Goal: Transaction & Acquisition: Purchase product/service

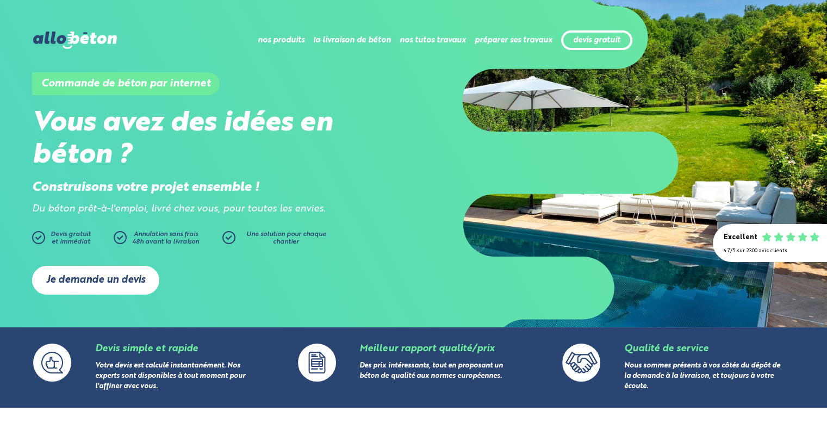
click at [101, 273] on link "Je demande un devis" at bounding box center [95, 280] width 127 height 29
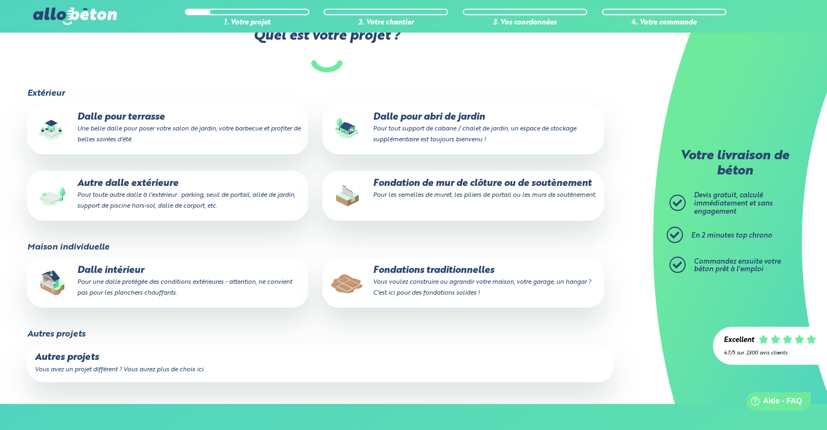
click at [200, 127] on small "Une belle dalle pour poser votre salon de jardin, votre barbecue et profiter de…" at bounding box center [188, 134] width 223 height 17
click at [0, 0] on input "Dalle pour terrasse Une belle dalle pour poser votre salon de jardin, votre bar…" at bounding box center [0, 0] width 0 height 0
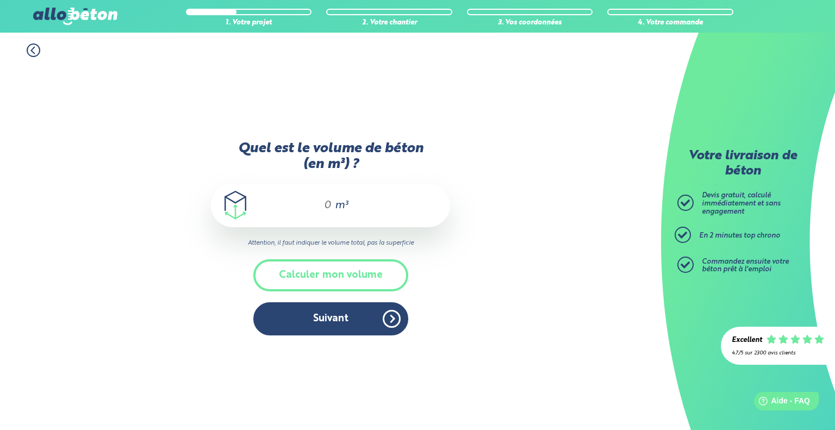
click at [374, 200] on div "m³" at bounding box center [330, 205] width 239 height 43
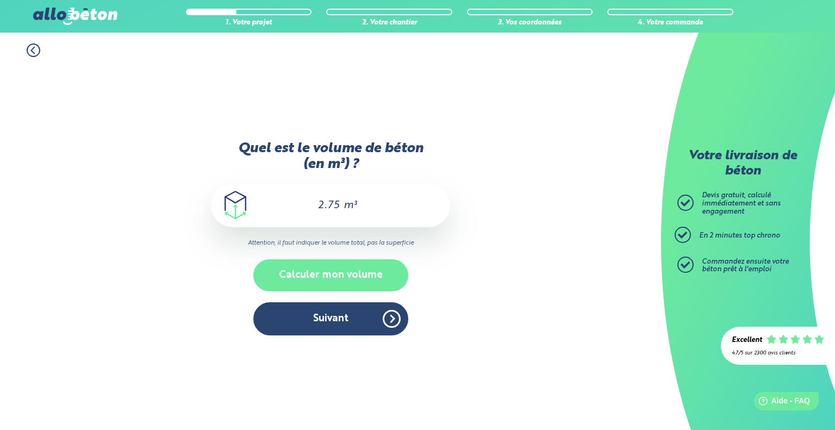
click at [314, 272] on button "Calculer mon volume" at bounding box center [330, 275] width 155 height 32
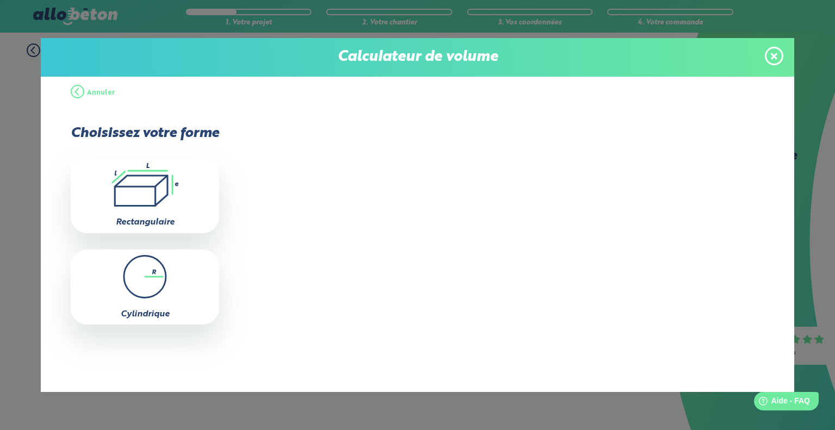
drag, startPoint x: 104, startPoint y: 191, endPoint x: 111, endPoint y: 194, distance: 7.8
click at [110, 194] on icon ".icon-calc-rectanglea{fill:none;stroke-linecap:round;stroke-width:3px;stroke:#6…" at bounding box center [145, 184] width 138 height 43
type input "0"
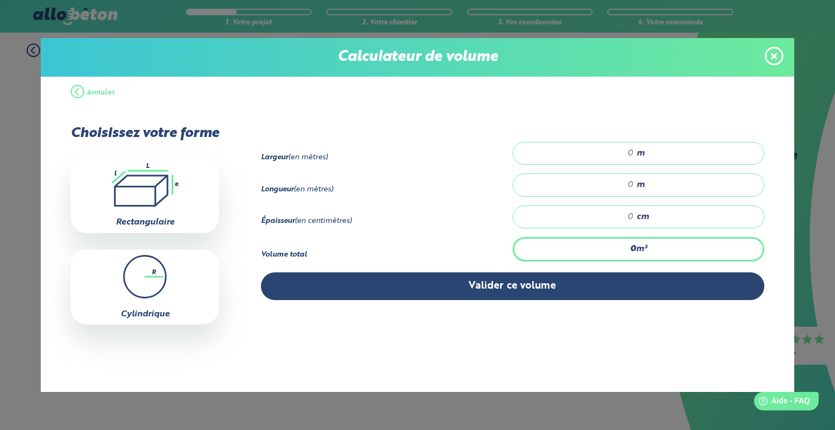
click at [608, 144] on div "m" at bounding box center [639, 153] width 252 height 23
type input "4"
type input "0.16"
type input "1"
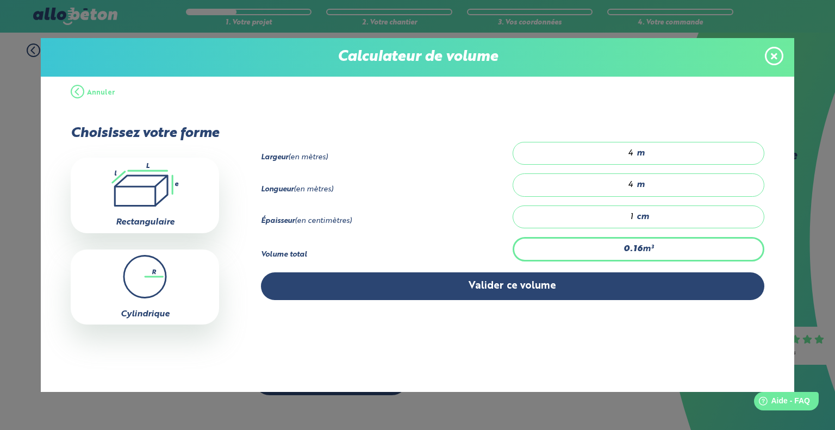
type input "2.4"
type input "15"
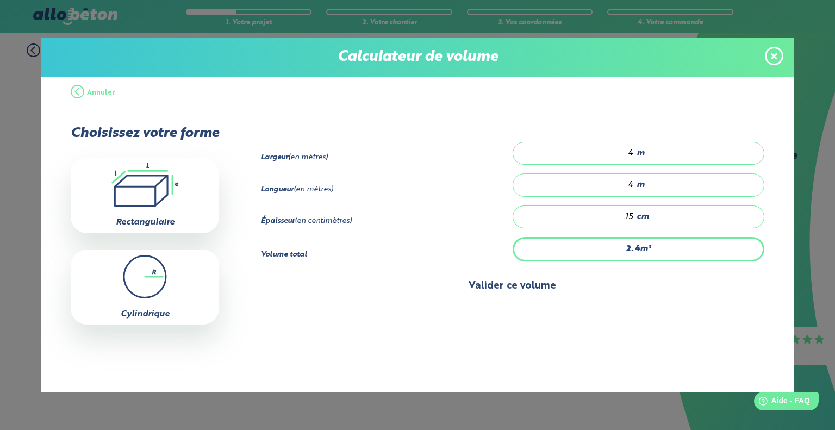
drag, startPoint x: 535, startPoint y: 267, endPoint x: 524, endPoint y: 282, distance: 19.0
click at [530, 276] on div "Largeur (en mètres) 4 m Longueur (en mètres) 4 m Épaisseur (en centimètres) 15" at bounding box center [512, 221] width 503 height 158
click at [524, 282] on button "Valider ce volume" at bounding box center [512, 286] width 503 height 28
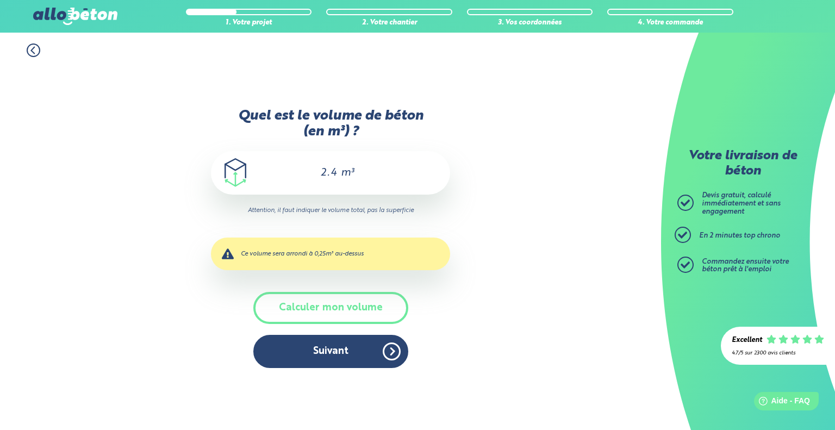
click at [347, 170] on span "m³" at bounding box center [347, 172] width 13 height 11
click at [341, 302] on button "Calculer mon volume" at bounding box center [330, 308] width 155 height 32
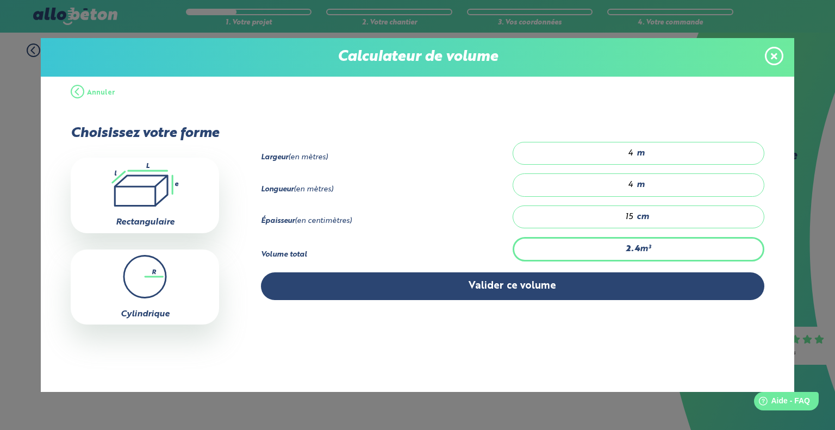
click at [632, 211] on input "15" at bounding box center [579, 216] width 110 height 11
type input "0"
type input "2.48"
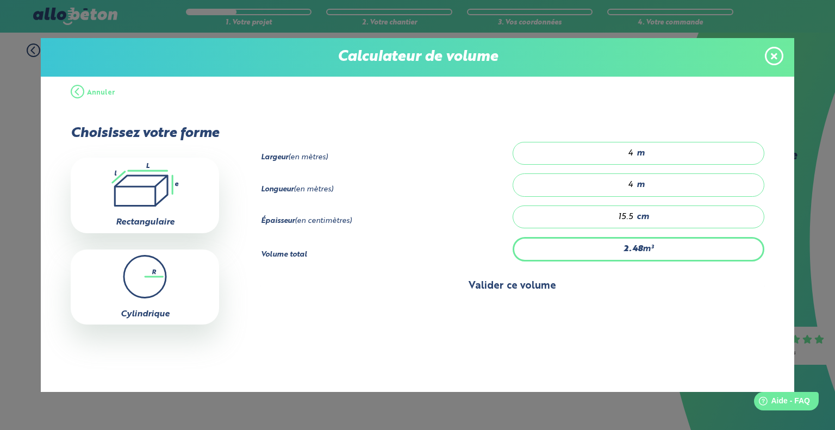
type input "15.5"
click at [500, 282] on button "Valider ce volume" at bounding box center [512, 286] width 503 height 28
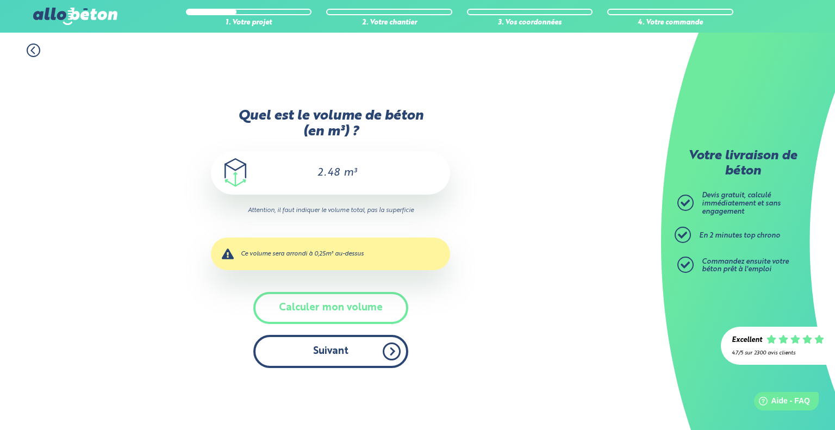
click at [351, 356] on button "Suivant" at bounding box center [330, 351] width 155 height 33
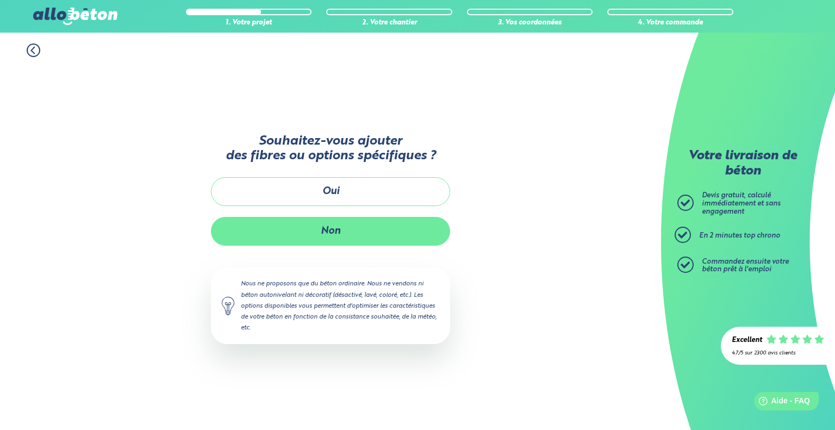
click at [357, 233] on button "Non" at bounding box center [330, 231] width 239 height 29
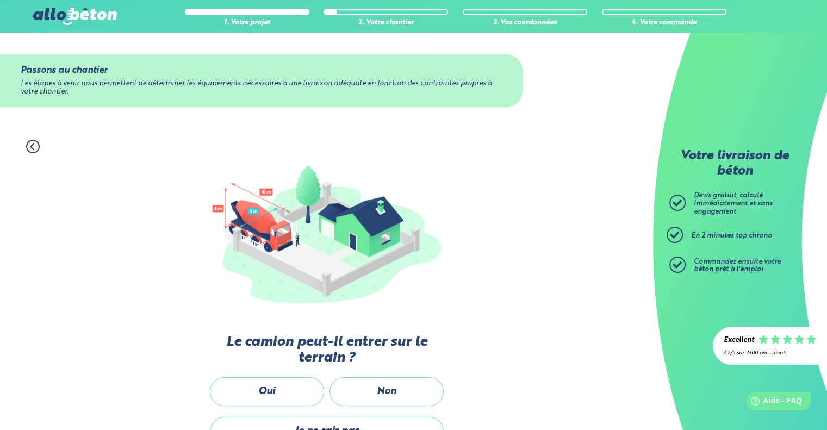
scroll to position [109, 0]
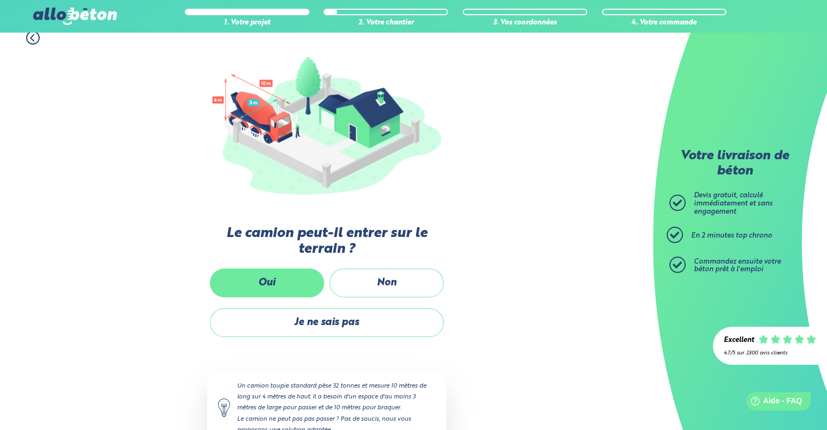
click at [294, 275] on label "Oui" at bounding box center [267, 283] width 114 height 29
click at [0, 0] on input "Oui" at bounding box center [0, 0] width 0 height 0
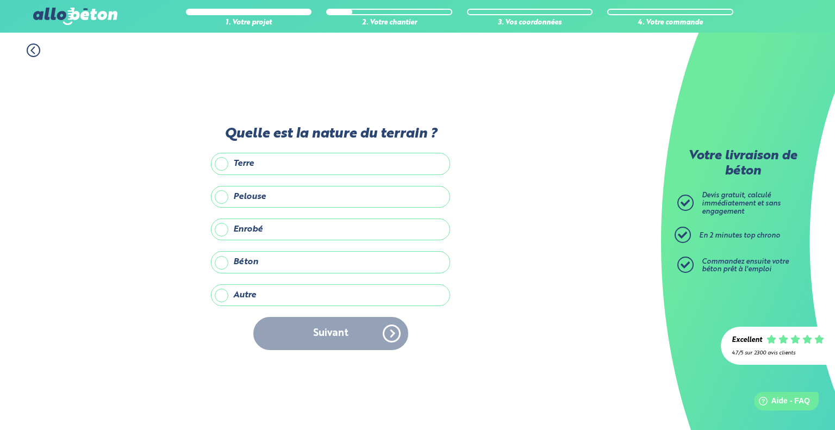
click at [316, 151] on div "Quelle est la nature du terrain ? Terre Pelouse Enrobé Béton Autre Précisez la …" at bounding box center [330, 243] width 239 height 235
click at [327, 149] on div "Quelle est la nature du terrain ? Terre Pelouse Enrobé Béton Autre Précisez la …" at bounding box center [330, 243] width 239 height 235
click at [315, 160] on label "Terre" at bounding box center [330, 164] width 239 height 22
click at [0, 0] on input "Terre" at bounding box center [0, 0] width 0 height 0
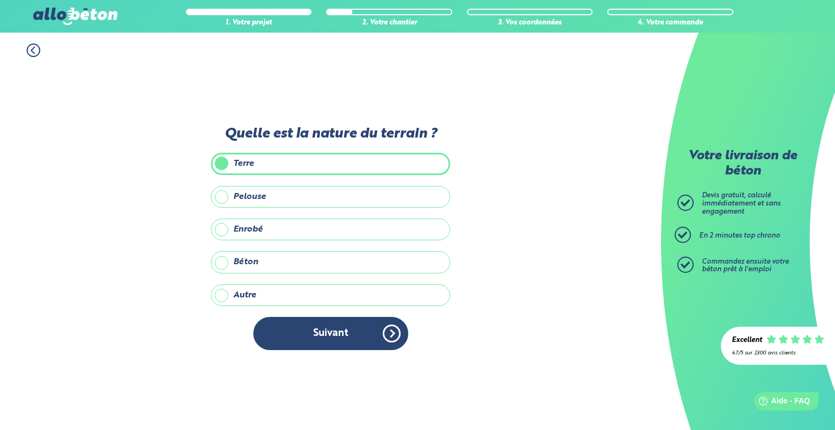
click at [320, 306] on div "Quelle est la nature du terrain ? Terre Pelouse Enrobé Béton Autre Précisez la …" at bounding box center [330, 243] width 239 height 235
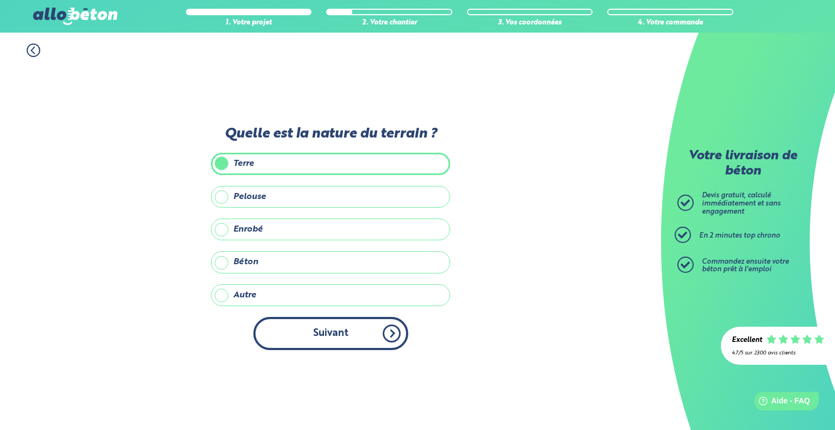
click at [313, 328] on button "Suivant" at bounding box center [330, 333] width 155 height 33
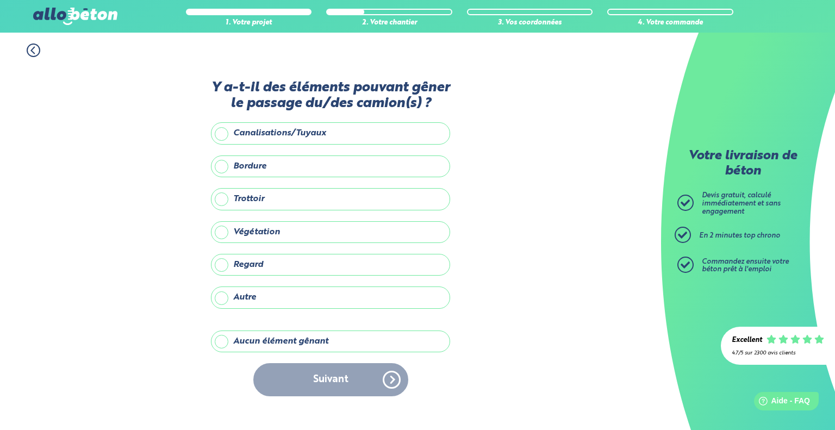
click at [289, 302] on label "Autre" at bounding box center [330, 297] width 239 height 22
click at [0, 0] on input "Autre" at bounding box center [0, 0] width 0 height 0
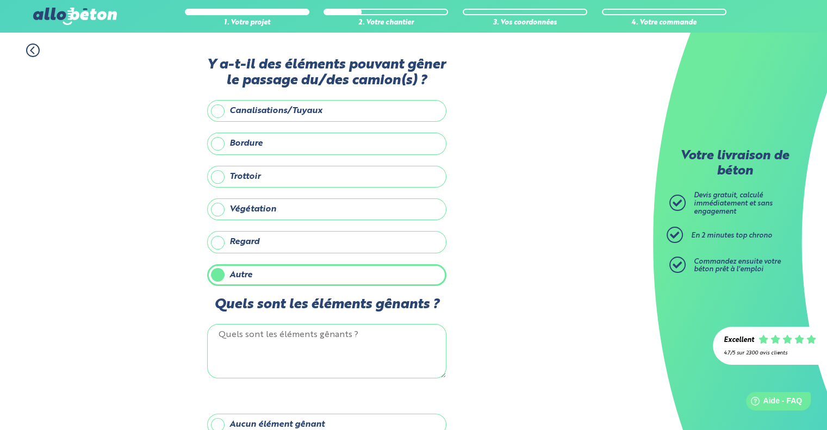
click at [258, 279] on label "Autre" at bounding box center [326, 275] width 239 height 22
click at [0, 0] on input "Autre" at bounding box center [0, 0] width 0 height 0
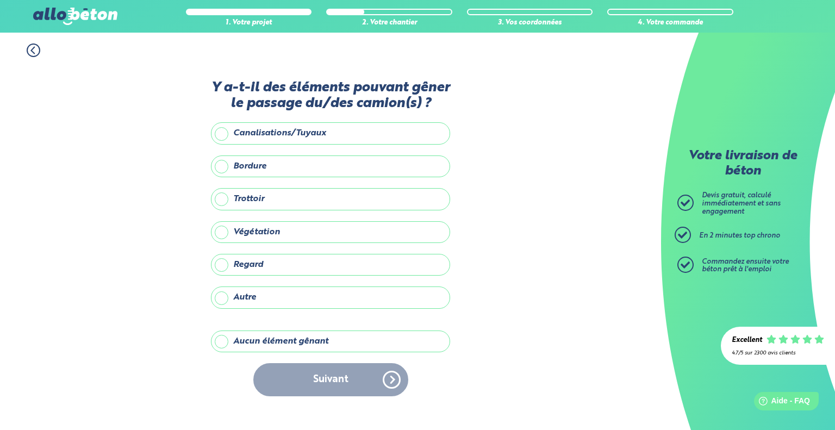
click at [267, 339] on label "Aucun élément gênant" at bounding box center [330, 342] width 239 height 22
click at [0, 0] on input "Aucun élément gênant" at bounding box center [0, 0] width 0 height 0
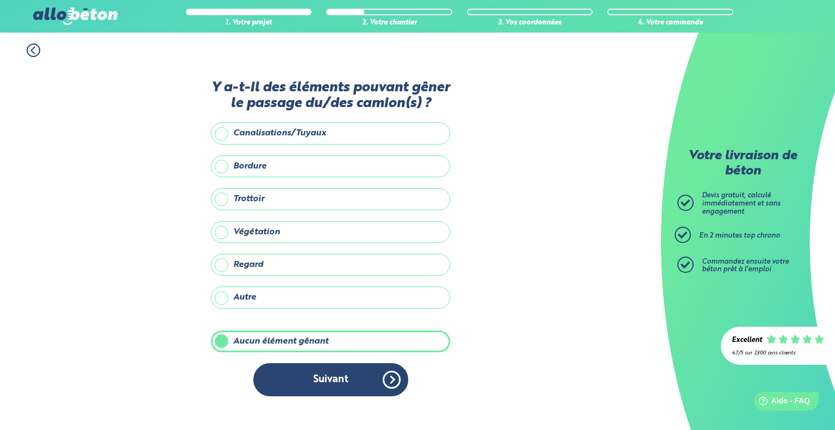
click at [297, 360] on div "Y a-t-il des éléments pouvant gêner le passage du/des camion(s) ? Canalisations…" at bounding box center [330, 244] width 239 height 328
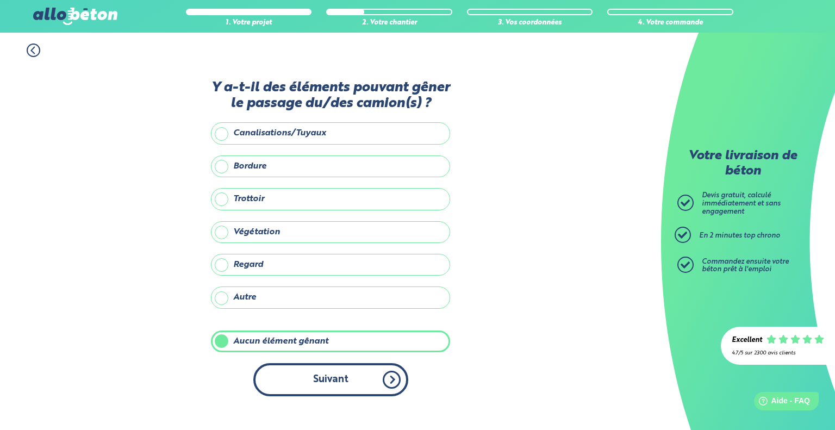
click at [300, 387] on button "Suivant" at bounding box center [330, 379] width 155 height 33
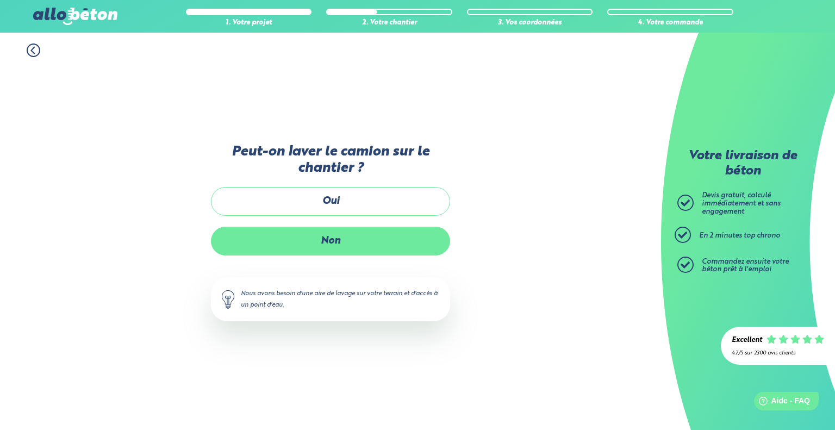
click at [333, 247] on label "Non" at bounding box center [330, 241] width 239 height 29
click at [0, 0] on input "Non" at bounding box center [0, 0] width 0 height 0
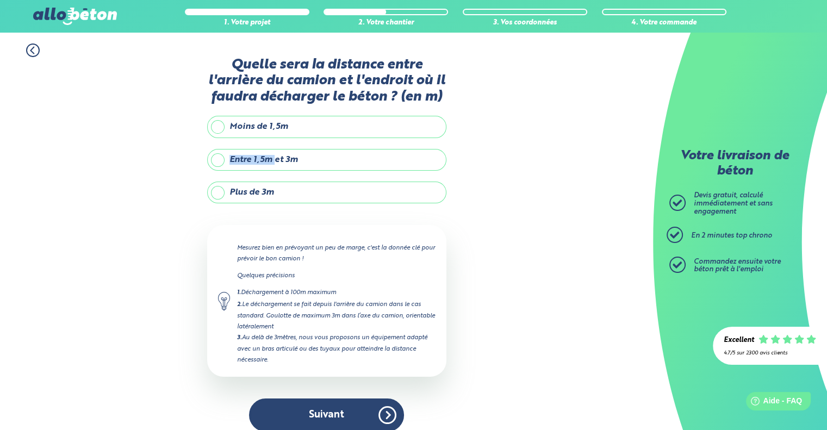
drag, startPoint x: 287, startPoint y: 129, endPoint x: 275, endPoint y: 159, distance: 32.2
click at [275, 159] on div "Quelle sera la distance entre l'arrière du camion et l'endroit où il faudra déc…" at bounding box center [326, 249] width 239 height 385
click at [274, 159] on label "Entre 1,5m et 3m" at bounding box center [326, 160] width 239 height 22
click at [0, 0] on input "Entre 1,5m et 3m" at bounding box center [0, 0] width 0 height 0
type input "3"
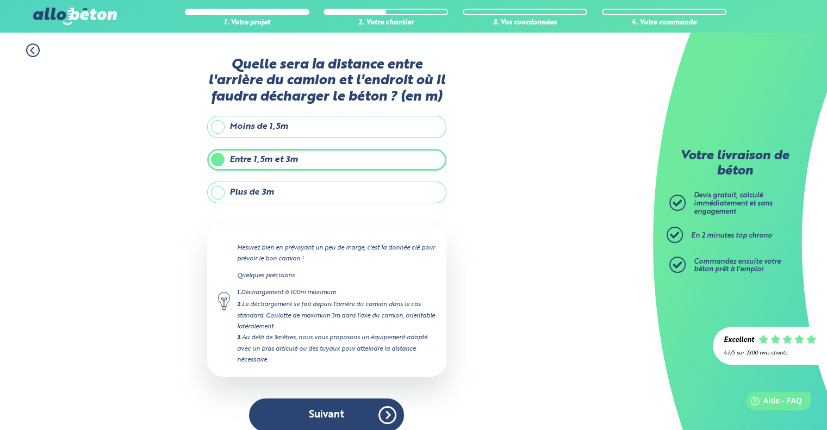
click at [272, 191] on label "Plus de 3m" at bounding box center [326, 193] width 239 height 22
click at [0, 0] on input "Plus de 3m" at bounding box center [0, 0] width 0 height 0
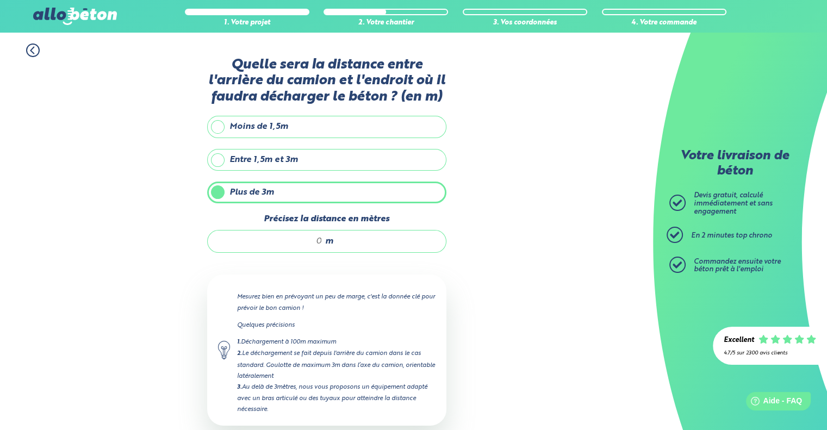
click at [286, 239] on input "Précisez la distance en mètres" at bounding box center [271, 241] width 104 height 11
type input "20"
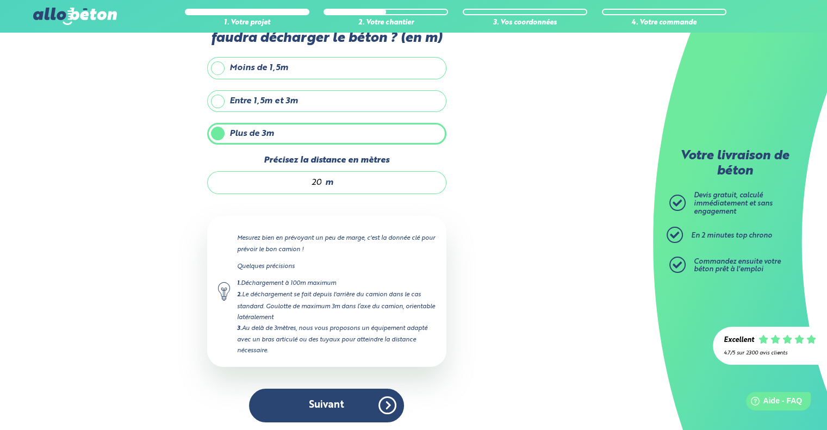
drag, startPoint x: 289, startPoint y: 411, endPoint x: 286, endPoint y: 406, distance: 5.6
click at [288, 408] on button "Suivant" at bounding box center [326, 405] width 155 height 33
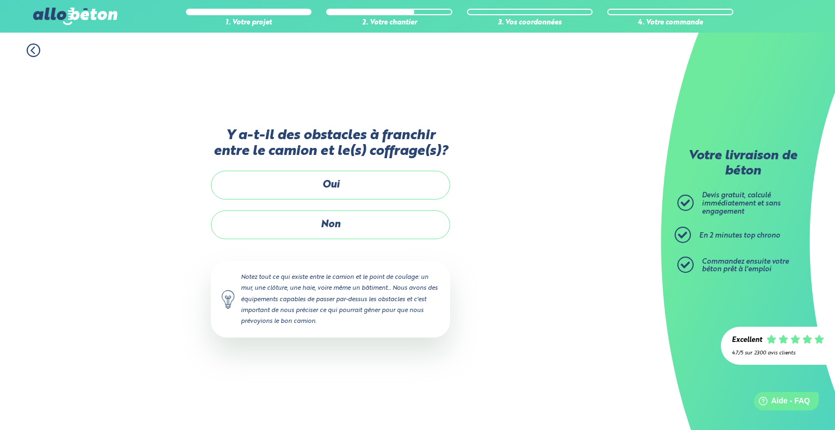
click at [36, 52] on icon at bounding box center [34, 50] width 14 height 14
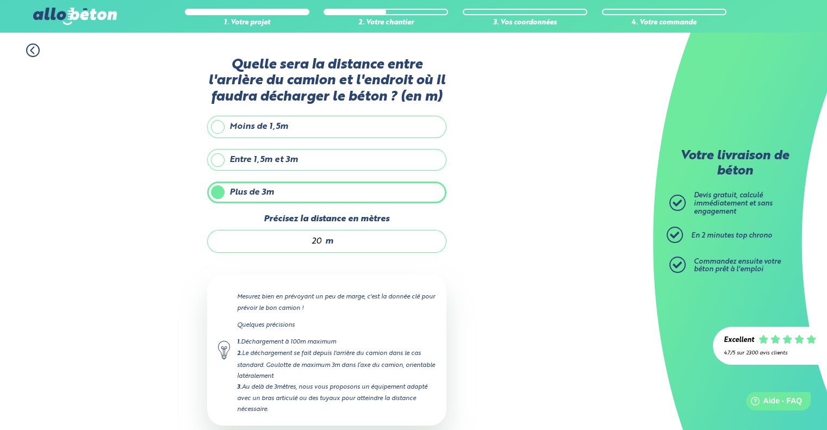
click at [284, 157] on label "Entre 1,5m et 3m" at bounding box center [326, 160] width 239 height 22
click at [0, 0] on input "Entre 1,5m et 3m" at bounding box center [0, 0] width 0 height 0
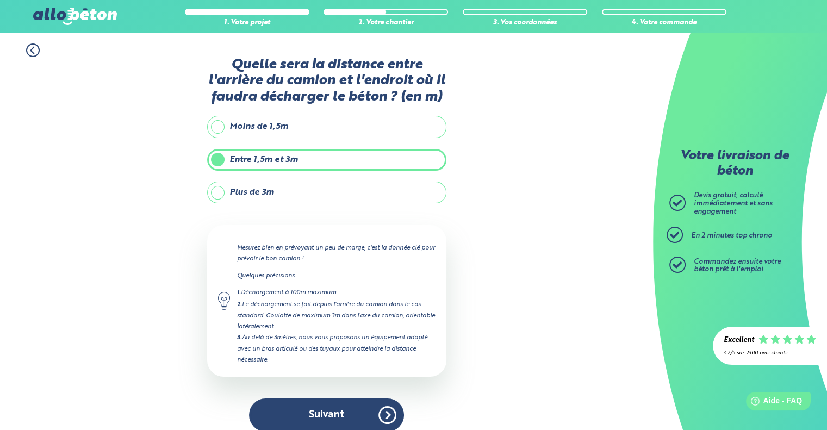
drag, startPoint x: 315, startPoint y: 389, endPoint x: 314, endPoint y: 400, distance: 10.9
click at [315, 390] on div "Quelle sera la distance entre l'arrière du camion et l'endroit où il faudra déc…" at bounding box center [326, 249] width 239 height 385
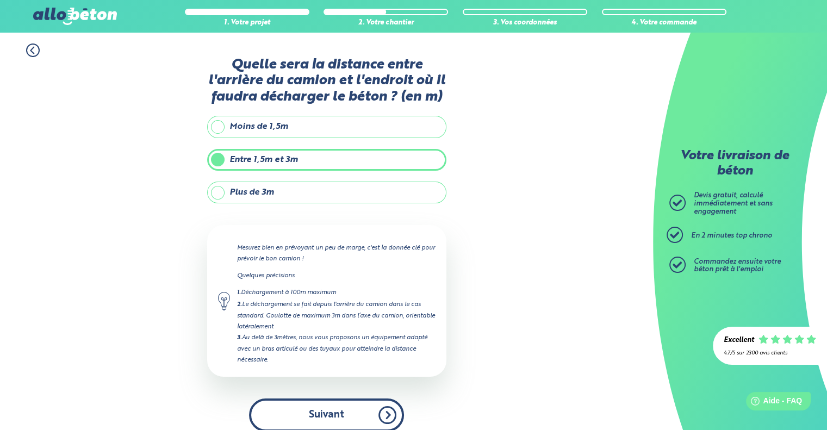
click at [313, 412] on button "Suivant" at bounding box center [326, 414] width 155 height 33
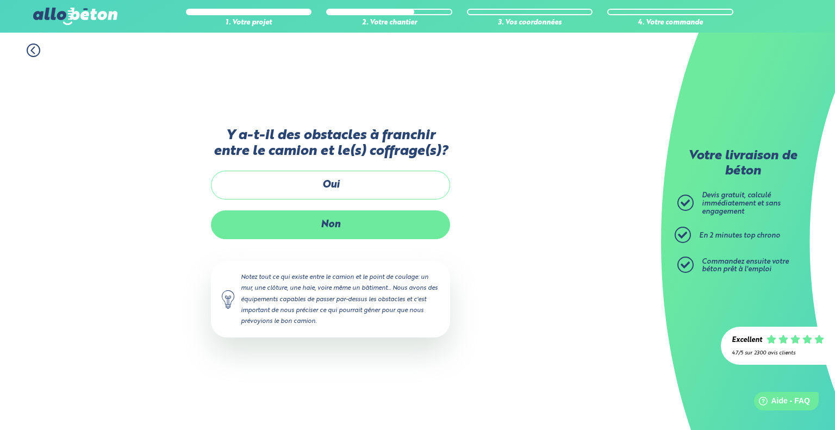
click at [327, 228] on label "Non" at bounding box center [330, 224] width 239 height 29
click at [0, 0] on input "Non" at bounding box center [0, 0] width 0 height 0
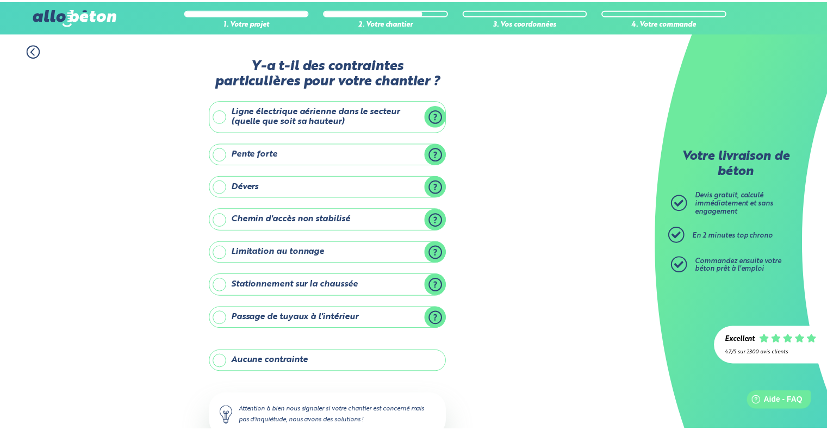
scroll to position [72, 0]
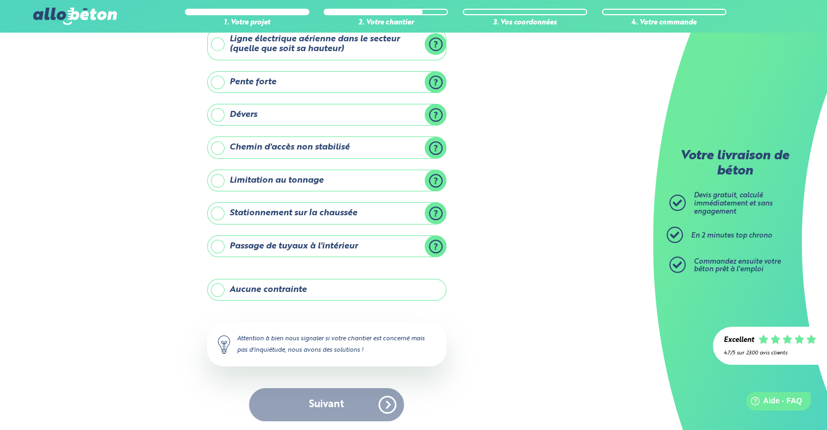
click at [438, 78] on label "Pente forte" at bounding box center [326, 82] width 239 height 22
click at [0, 0] on input "Pente forte" at bounding box center [0, 0] width 0 height 0
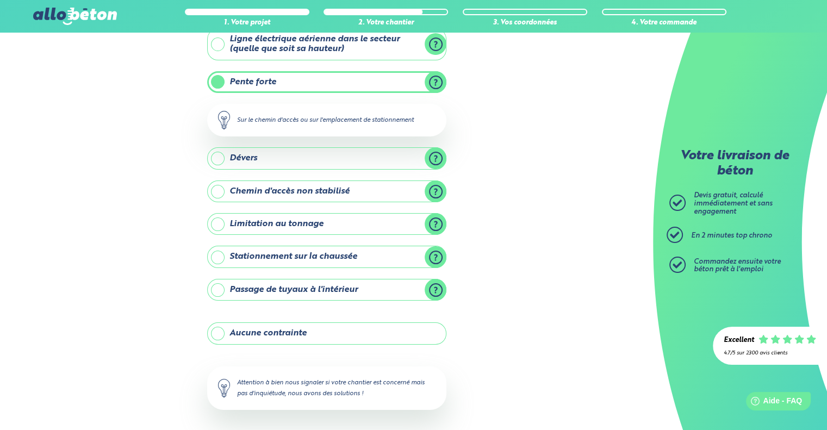
click at [411, 85] on label "Pente forte" at bounding box center [326, 82] width 239 height 22
click at [0, 0] on input "Pente forte" at bounding box center [0, 0] width 0 height 0
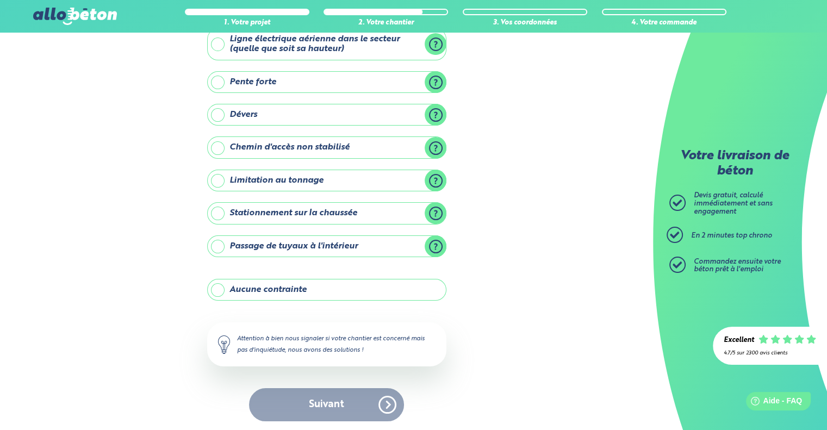
click at [313, 396] on div "Suivant" at bounding box center [326, 404] width 239 height 33
click at [316, 404] on div "Suivant" at bounding box center [326, 404] width 239 height 33
click at [288, 287] on label "Aucune contrainte" at bounding box center [326, 290] width 239 height 22
click at [0, 0] on input "Aucune contrainte" at bounding box center [0, 0] width 0 height 0
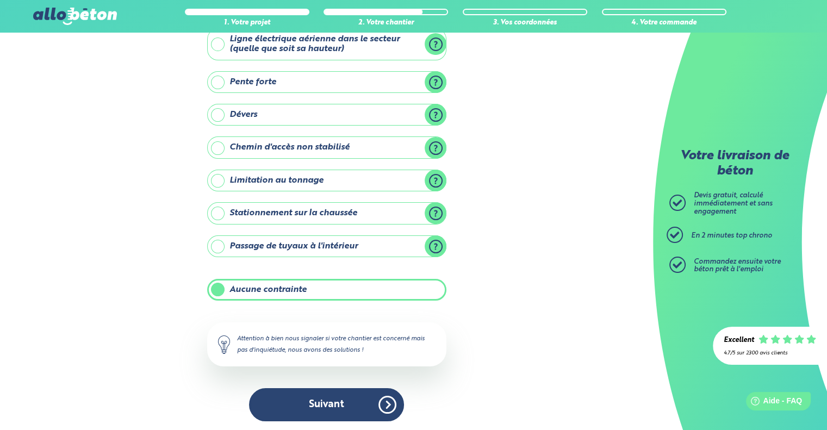
click at [284, 388] on button "Suivant" at bounding box center [326, 404] width 155 height 33
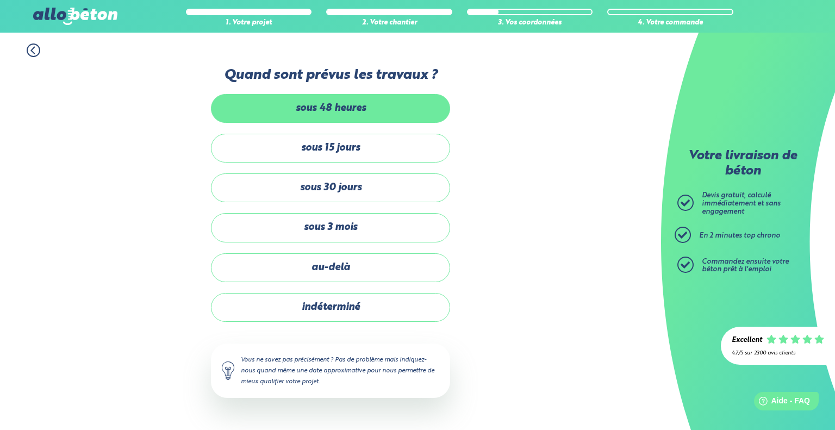
click at [383, 115] on label "sous 48 heures" at bounding box center [330, 108] width 239 height 29
click at [0, 0] on input "sous 48 heures" at bounding box center [0, 0] width 0 height 0
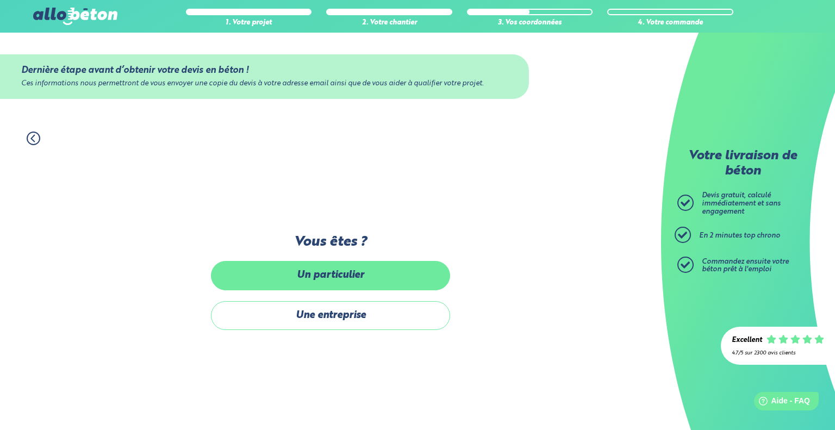
click at [376, 276] on label "Un particulier" at bounding box center [330, 275] width 239 height 29
click at [0, 0] on input "Un particulier" at bounding box center [0, 0] width 0 height 0
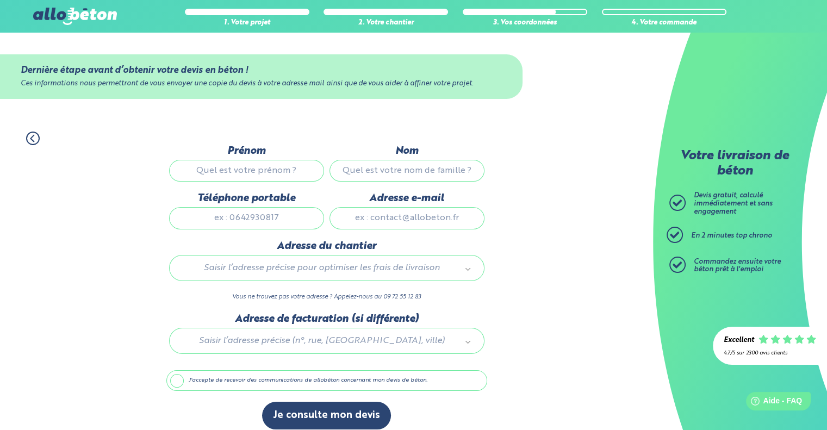
click at [265, 169] on input "Prénom" at bounding box center [246, 171] width 155 height 22
type input "Ryan"
type input "COZIC"
type input "0626676732"
type input "ryan.cozic@spie.com"
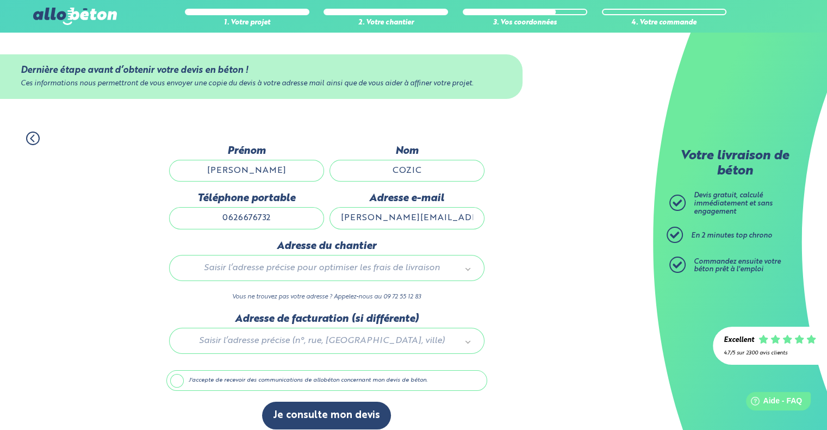
type input "2 rue blaise pascal"
click at [446, 219] on input "ryan.cozic@spie.com" at bounding box center [406, 218] width 155 height 22
type input "ryan.cozic@outlook.com"
click at [346, 277] on div "Saisir l’adresse précise pour optimiser les frais de livraison" at bounding box center [326, 268] width 315 height 26
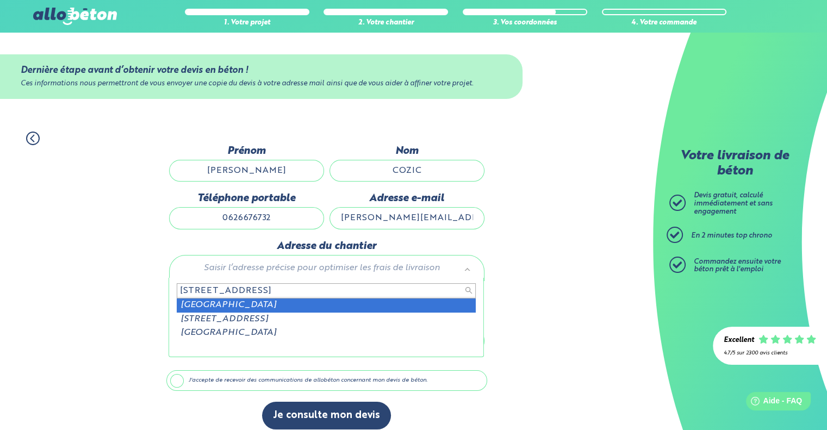
click at [197, 295] on input "6 bis rue d" at bounding box center [326, 290] width 299 height 15
click at [198, 295] on input "6 bis rue d" at bounding box center [326, 290] width 299 height 15
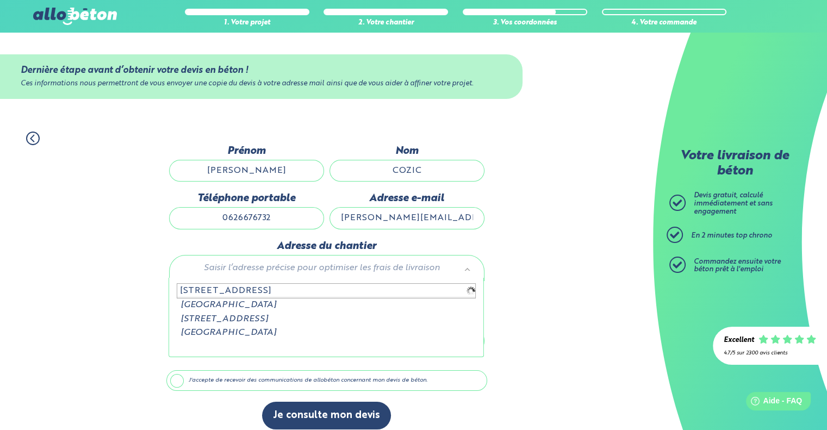
click at [270, 296] on input "6 b rue d" at bounding box center [326, 290] width 299 height 15
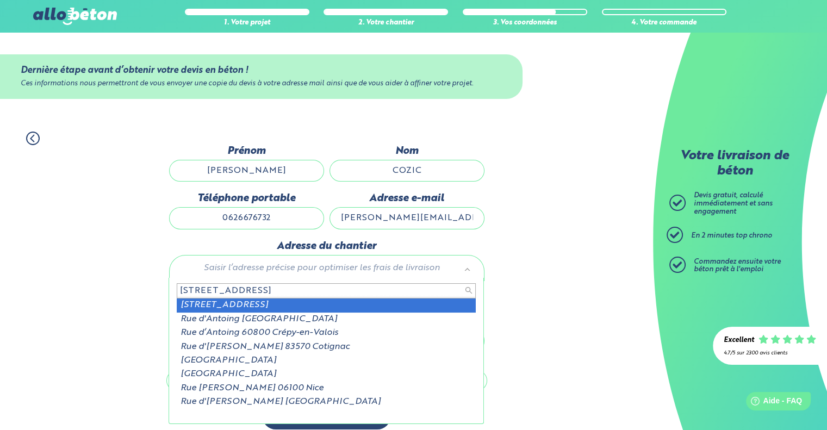
type input "6 b rue d'antoigné"
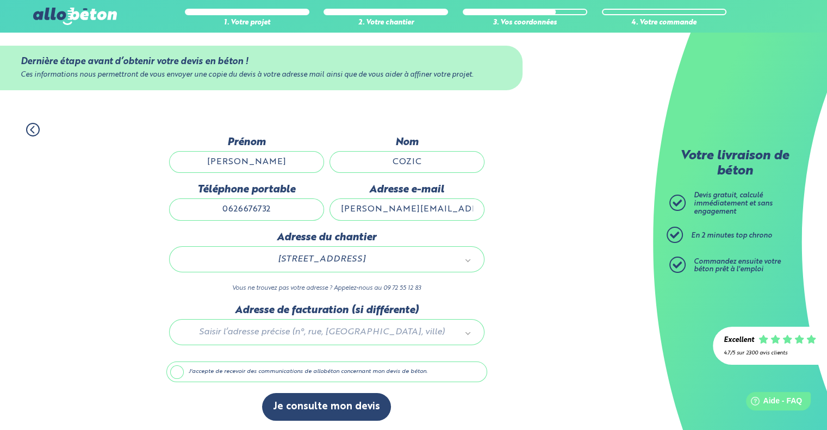
drag, startPoint x: 276, startPoint y: 366, endPoint x: 277, endPoint y: 373, distance: 7.3
click at [275, 367] on label "J'accepte de recevoir des communications de allobéton concernant mon devis de b…" at bounding box center [326, 372] width 321 height 21
click at [0, 0] on input "J'accepte de recevoir des communications de allobéton concernant mon devis de b…" at bounding box center [0, 0] width 0 height 0
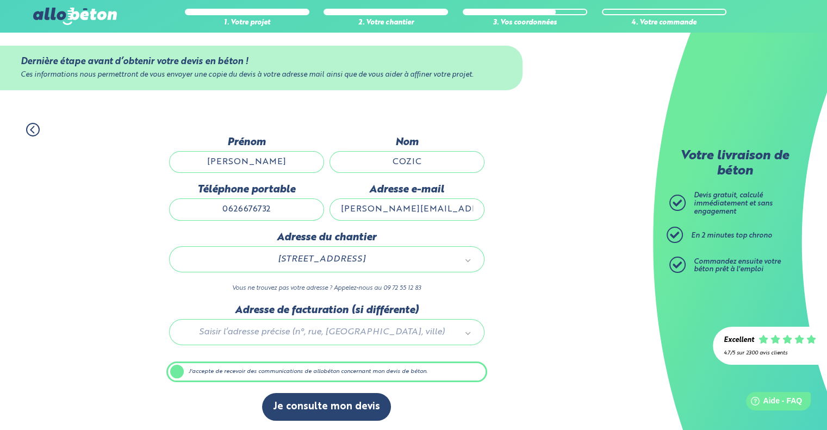
scroll to position [9, 0]
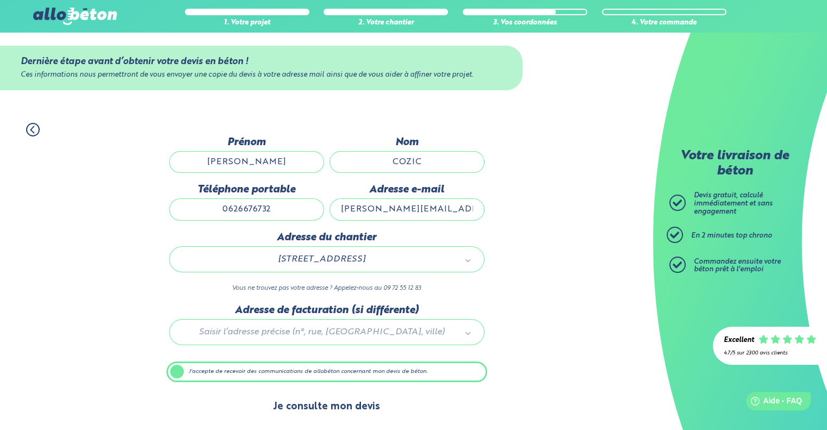
click at [317, 402] on button "Je consulte mon devis" at bounding box center [326, 407] width 129 height 28
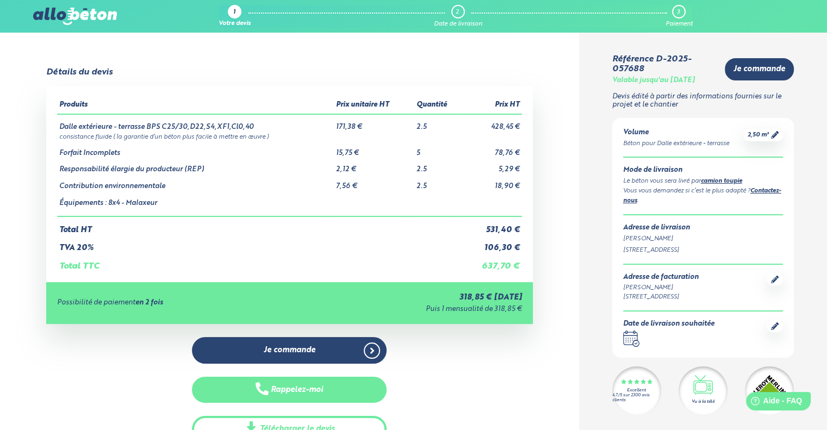
click at [315, 398] on button "Rappelez-moi" at bounding box center [289, 390] width 195 height 27
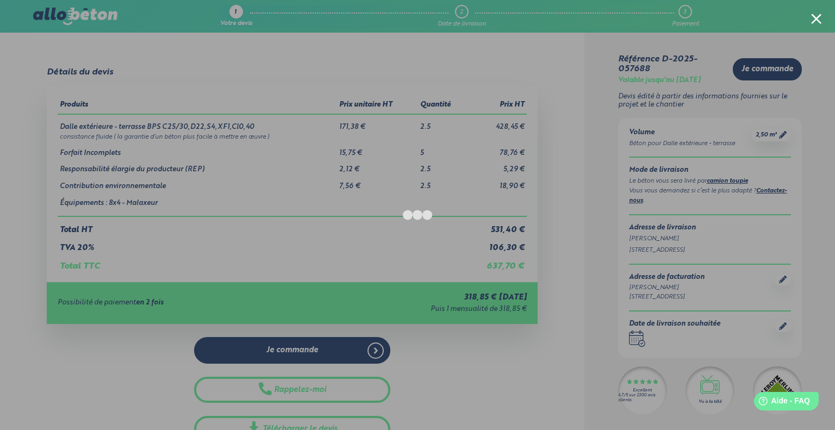
click at [435, 413] on div at bounding box center [417, 215] width 835 height 430
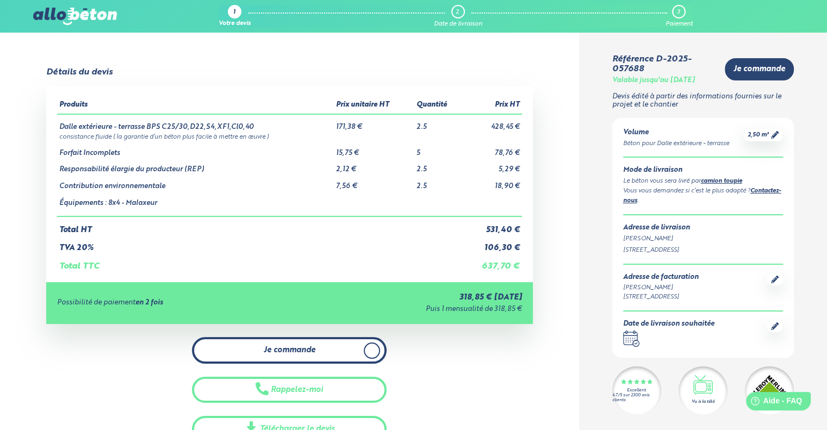
click at [317, 349] on link "Je commande" at bounding box center [289, 350] width 195 height 27
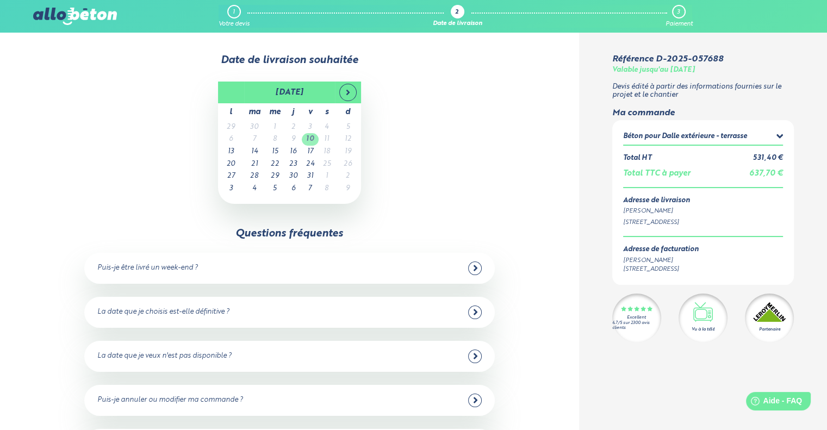
click at [314, 143] on td "10" at bounding box center [310, 139] width 17 height 13
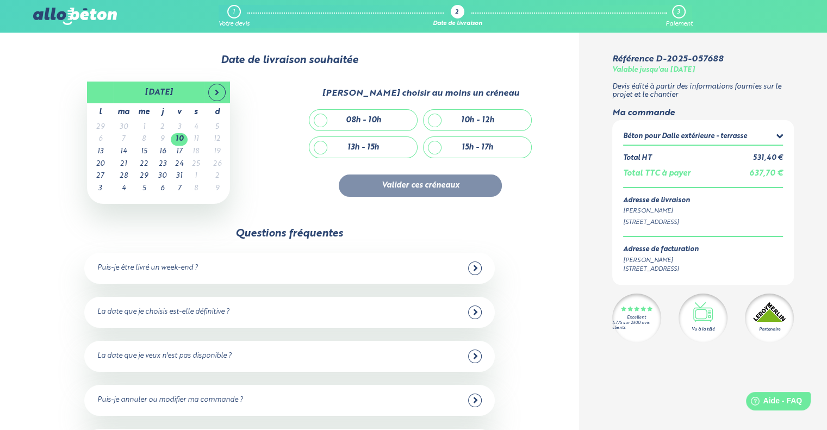
click at [509, 150] on div "15h - 17h" at bounding box center [477, 147] width 108 height 21
checkbox input "true"
